Goal: Find specific page/section: Find specific page/section

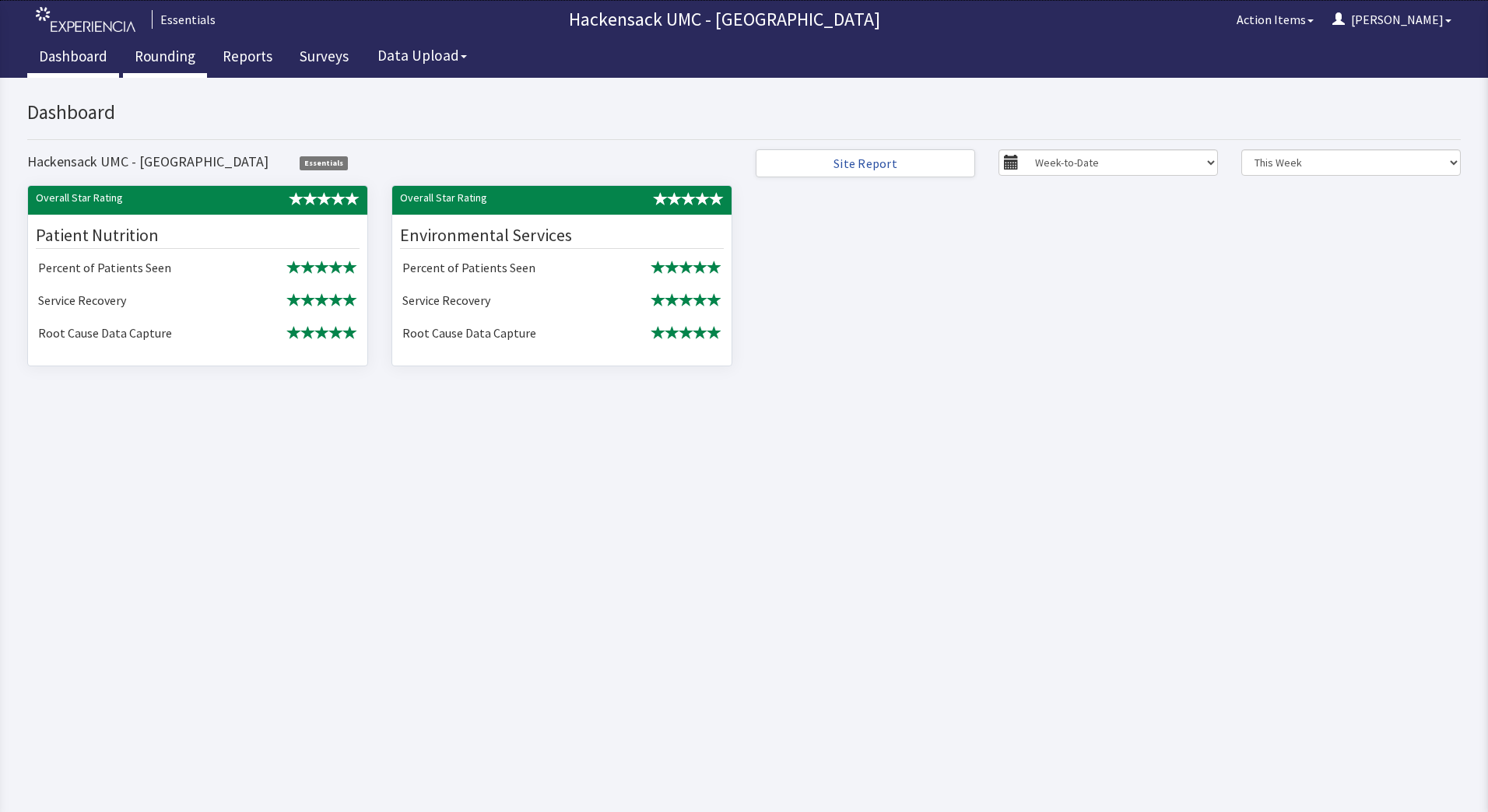
click at [163, 58] on link "Rounding" at bounding box center [165, 58] width 84 height 39
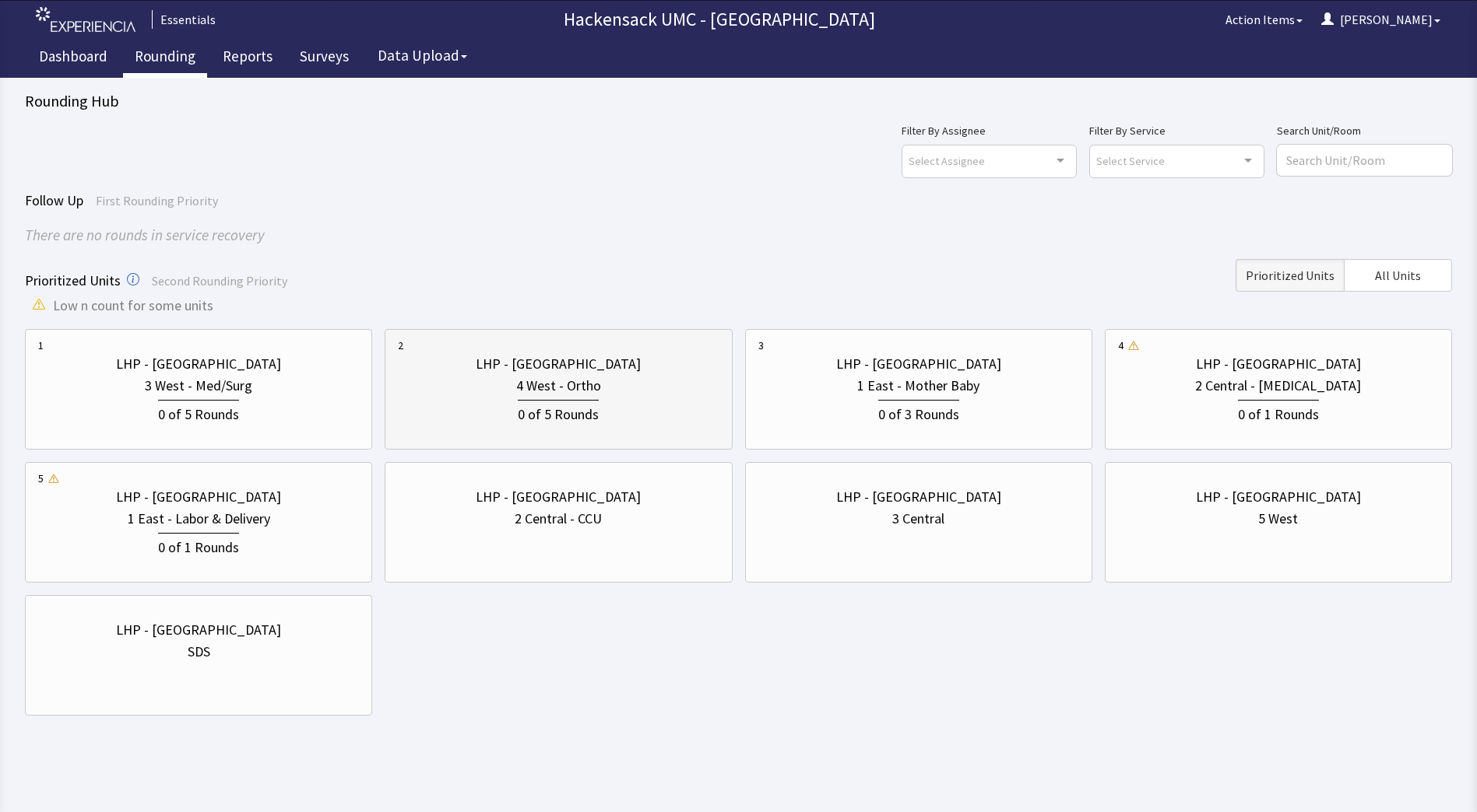
click at [565, 360] on div "LHP - Pascack Valley" at bounding box center [558, 364] width 165 height 22
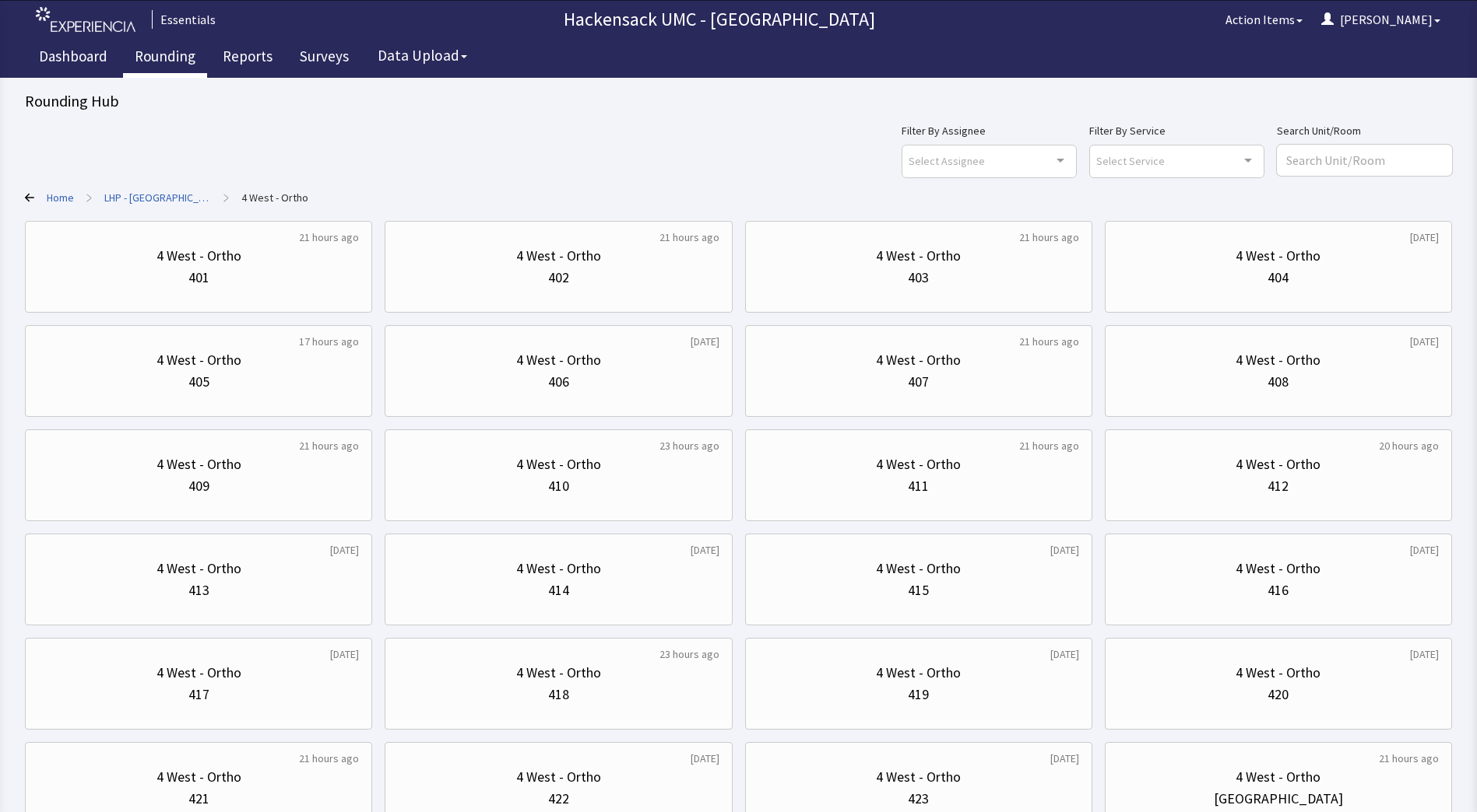
click at [161, 194] on link "LHP - Pascack Valley" at bounding box center [157, 198] width 106 height 16
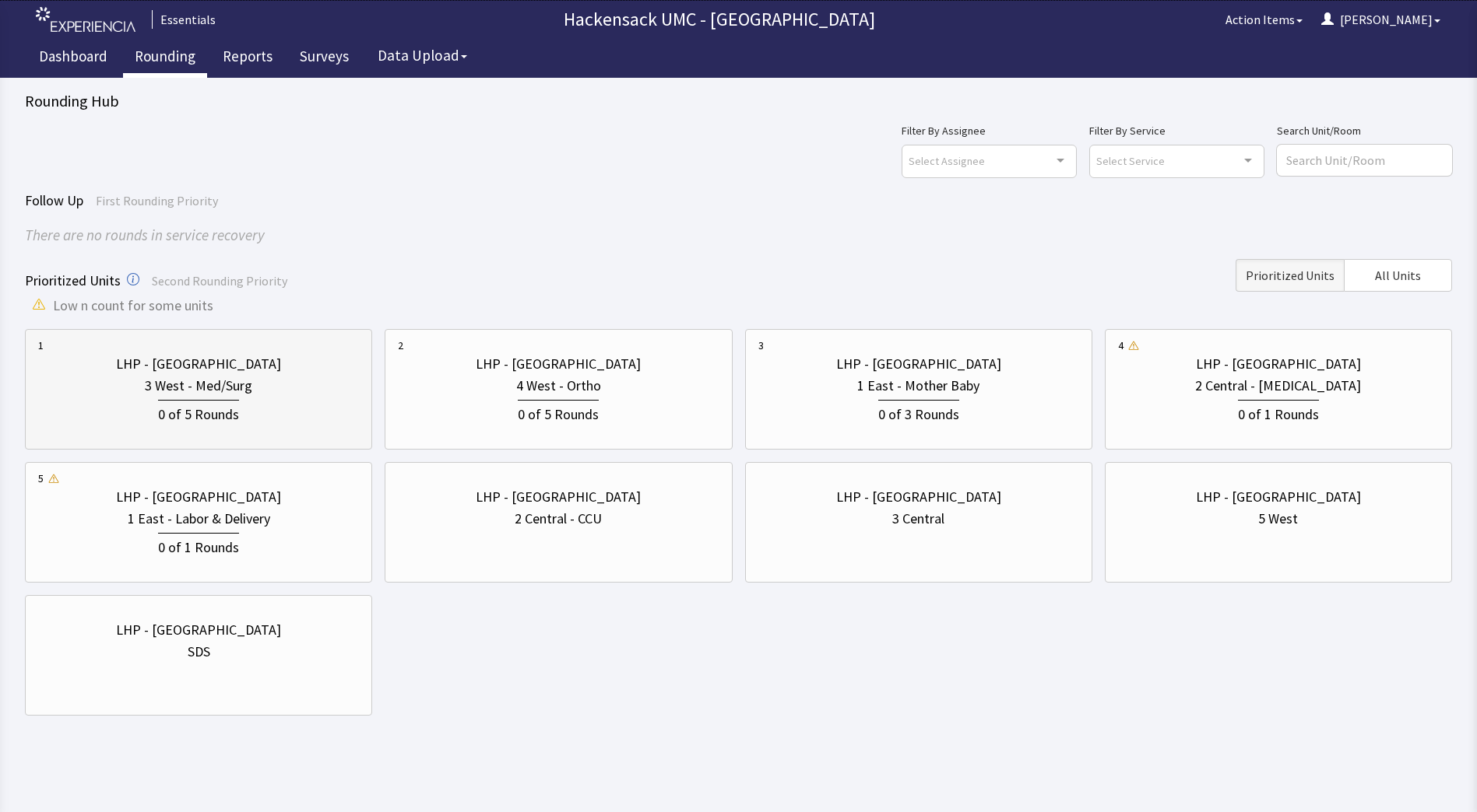
click at [209, 429] on div "LHP - Pascack Valley 3 West - Med/Surg 0 of 5 Rounds" at bounding box center [198, 390] width 321 height 103
